Goal: Navigation & Orientation: Find specific page/section

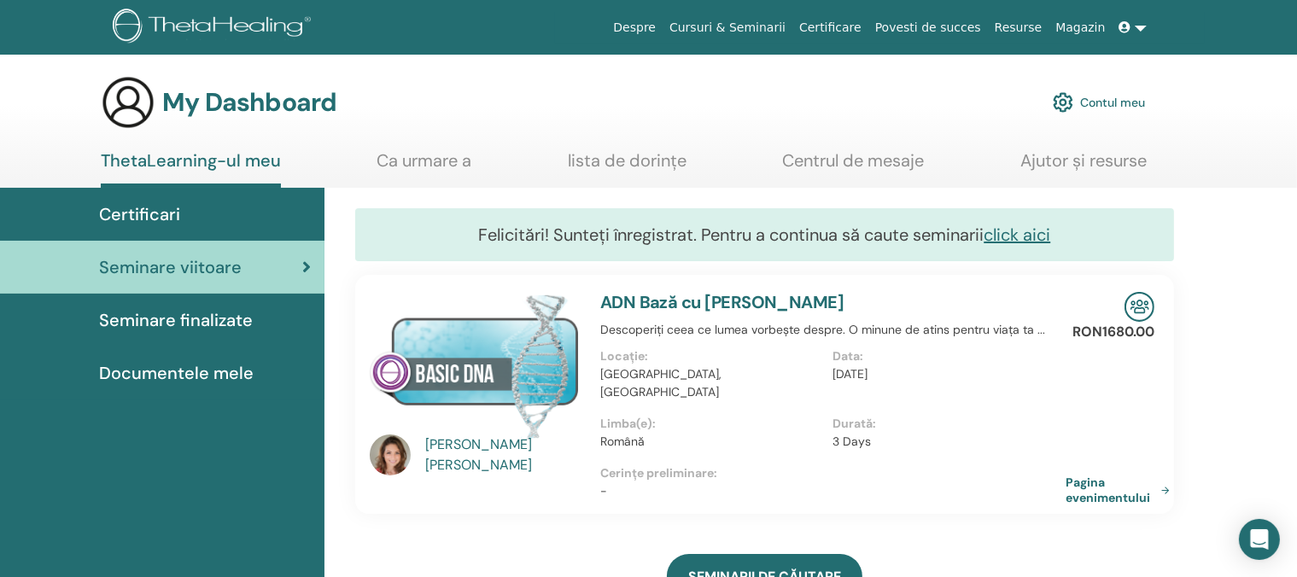
click at [184, 372] on span "Documentele mele" at bounding box center [176, 373] width 155 height 26
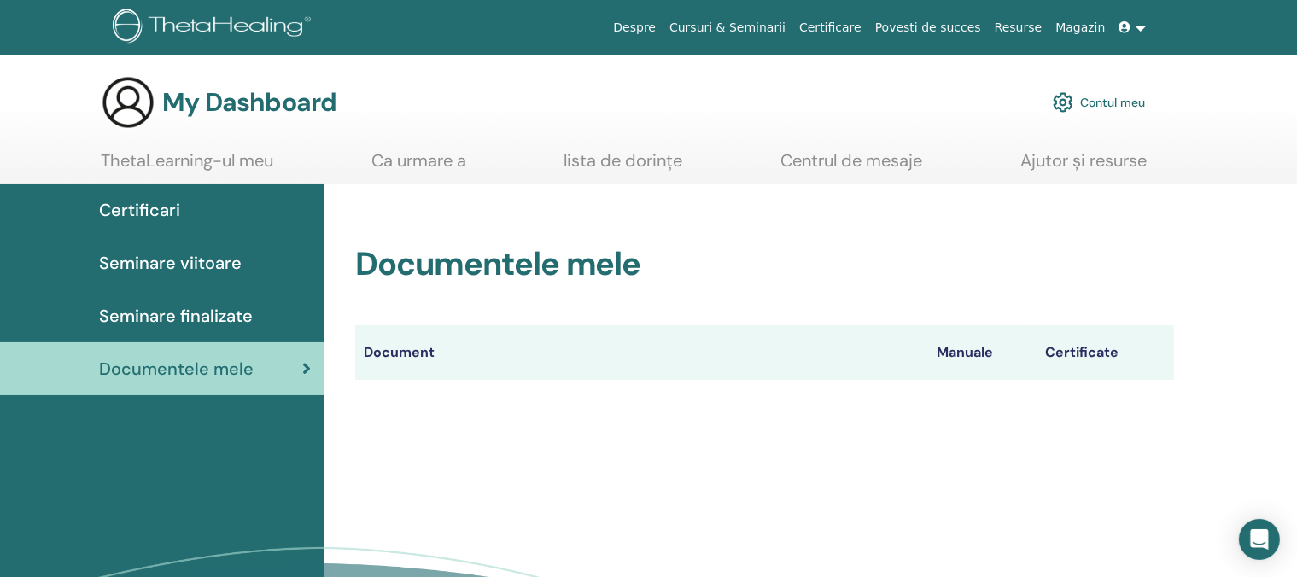
click at [186, 262] on span "Seminare viitoare" at bounding box center [170, 263] width 143 height 26
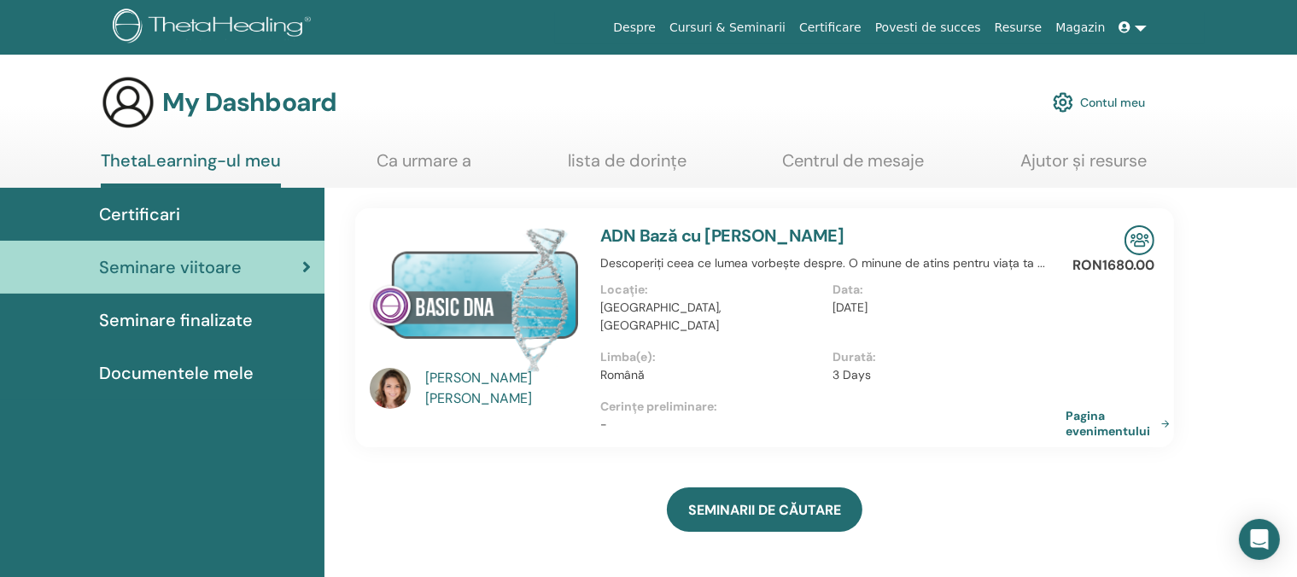
click at [1138, 26] on link at bounding box center [1133, 28] width 41 height 32
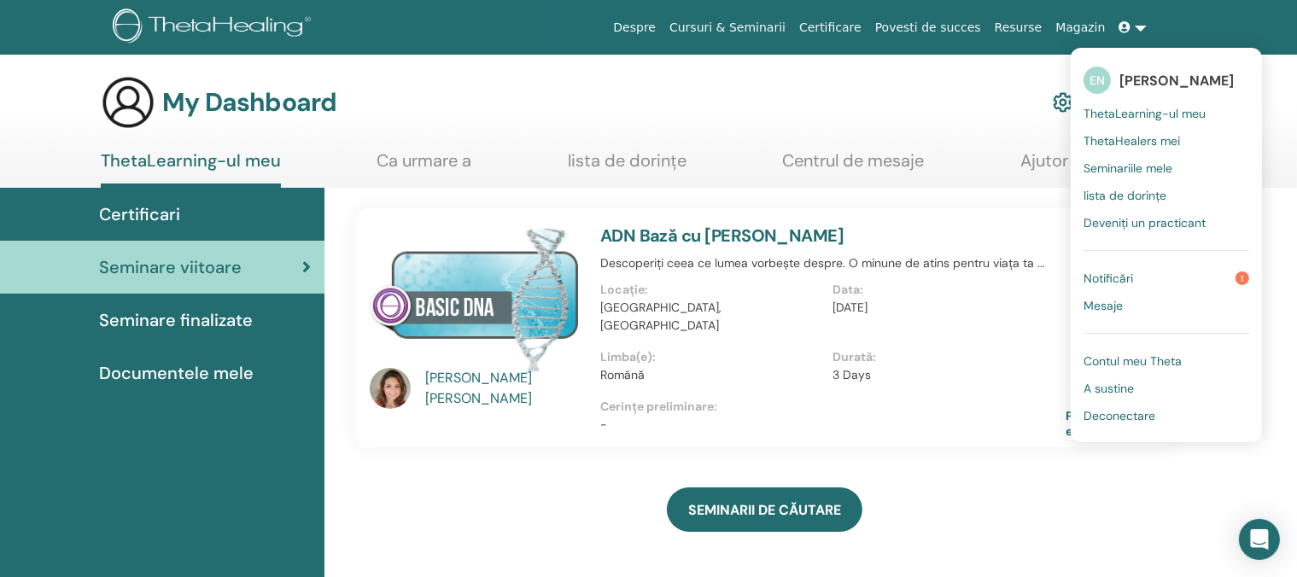
click at [1139, 278] on link "Notificări 1" at bounding box center [1167, 278] width 166 height 27
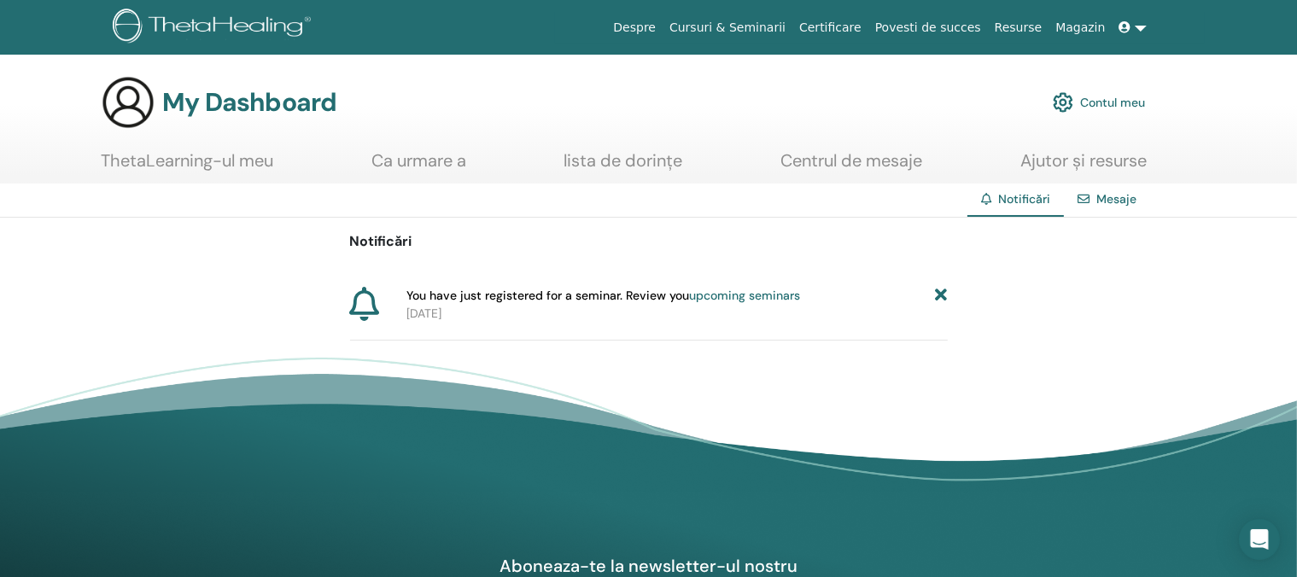
click at [756, 291] on link "upcoming seminars" at bounding box center [744, 295] width 111 height 15
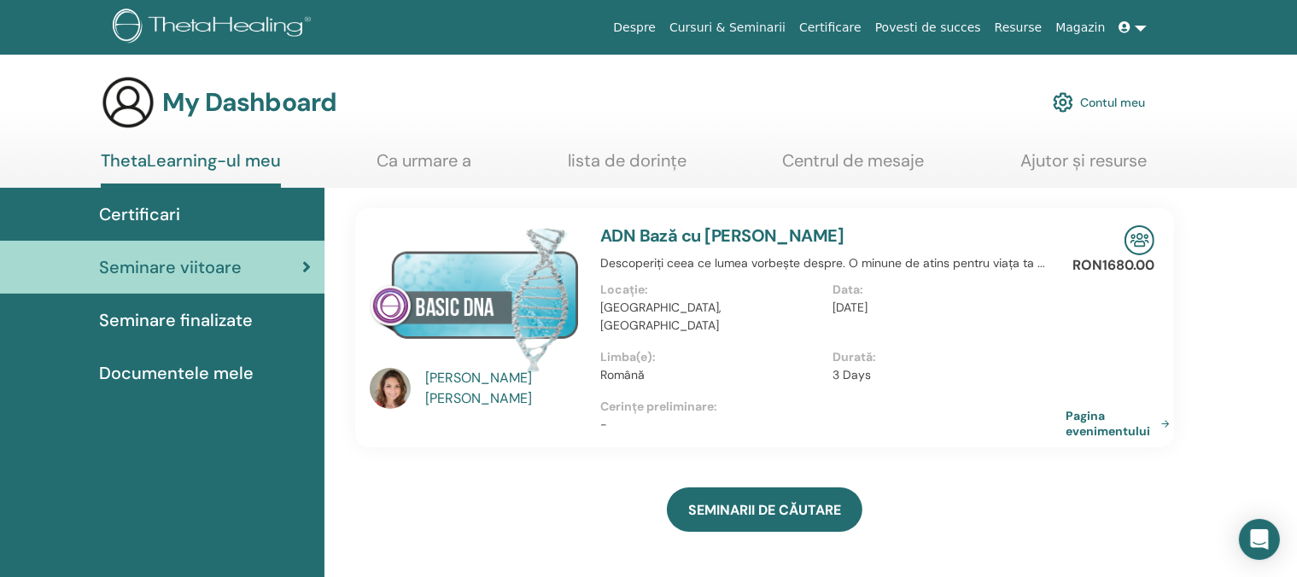
click at [1142, 30] on link at bounding box center [1133, 28] width 41 height 32
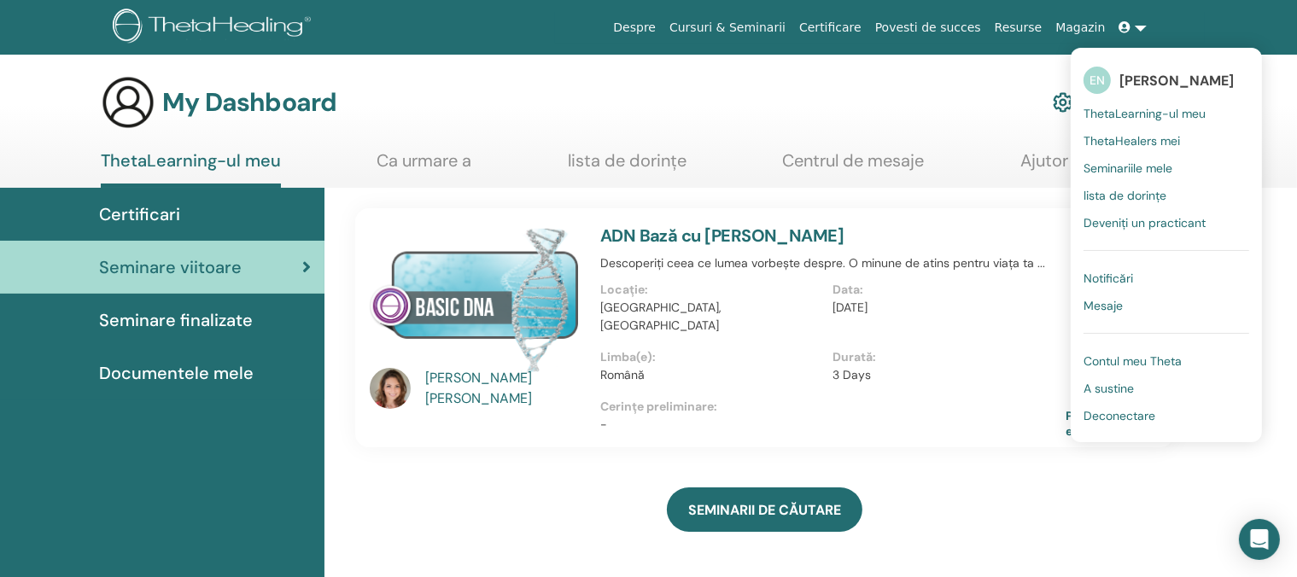
click at [1134, 411] on span "Deconectare" at bounding box center [1120, 415] width 72 height 15
